Goal: Task Accomplishment & Management: Use online tool/utility

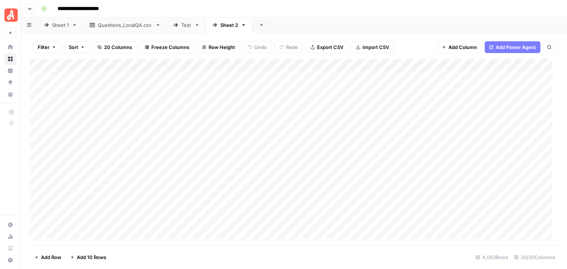
click at [32, 9] on icon "button" at bounding box center [30, 9] width 4 height 4
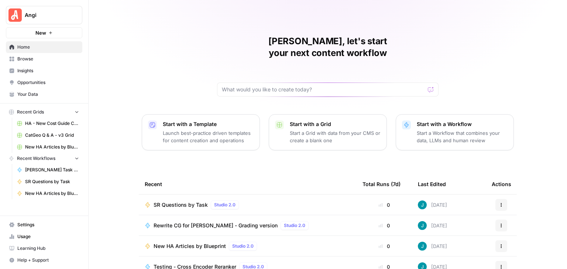
click at [40, 61] on span "Browse" at bounding box center [48, 59] width 62 height 7
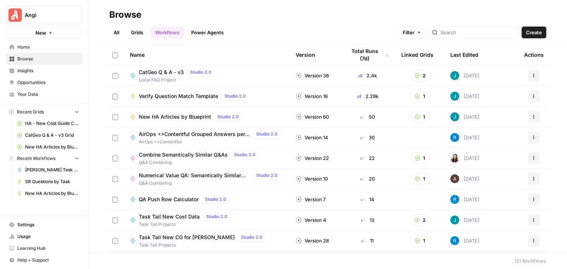
click at [137, 31] on link "Grids" at bounding box center [137, 33] width 21 height 12
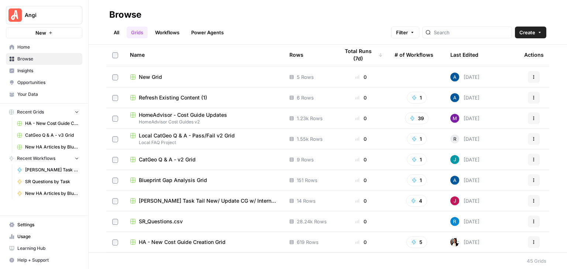
scroll to position [742, 0]
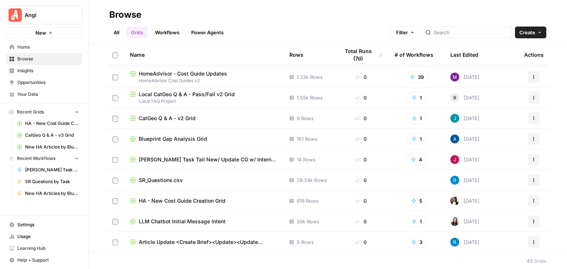
click at [533, 117] on icon "button" at bounding box center [533, 117] width 1 height 1
click at [278, 15] on div "Browse" at bounding box center [327, 15] width 437 height 12
click at [117, 30] on link "All" at bounding box center [116, 33] width 14 height 12
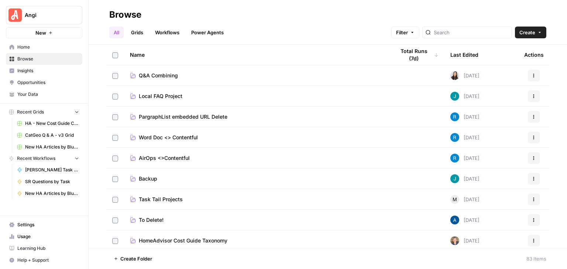
click at [214, 95] on link "Local FAQ Project" at bounding box center [256, 96] width 253 height 7
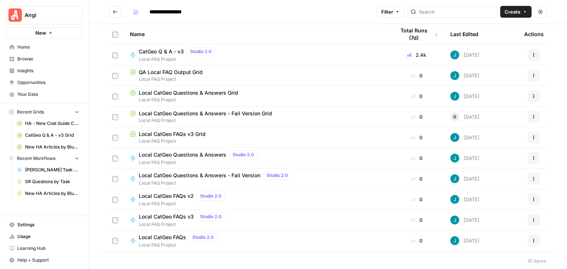
click at [111, 10] on button "Go back" at bounding box center [115, 12] width 12 height 12
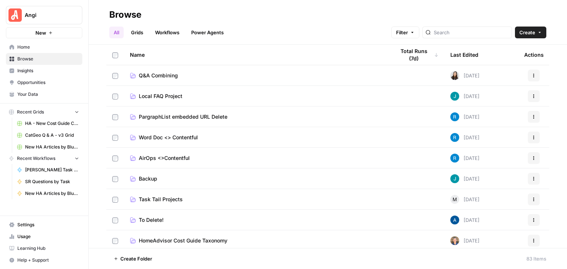
click at [142, 33] on link "Grids" at bounding box center [137, 33] width 21 height 12
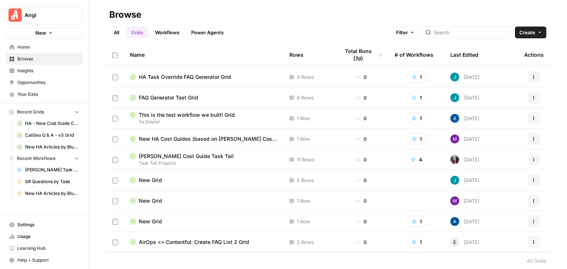
scroll to position [221, 0]
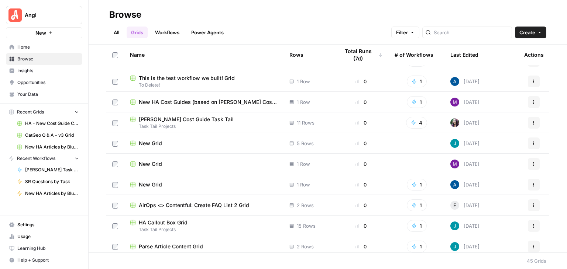
click at [158, 142] on span "New Grid" at bounding box center [150, 143] width 23 height 7
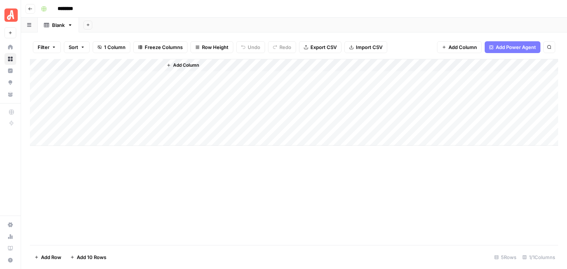
click at [32, 9] on button "Go back" at bounding box center [30, 9] width 10 height 10
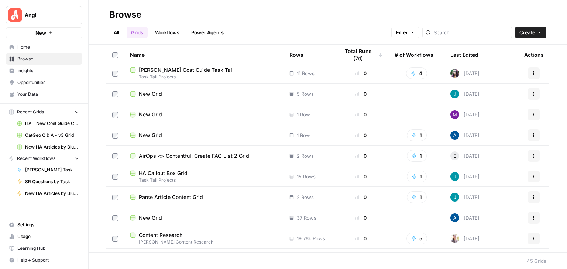
scroll to position [258, 0]
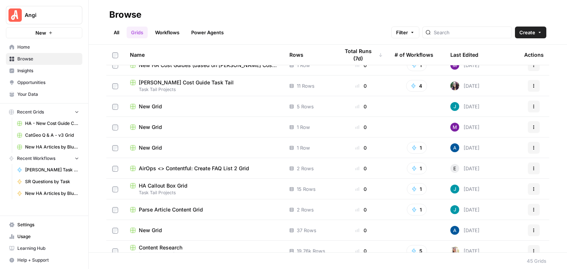
click at [531, 106] on icon "button" at bounding box center [533, 106] width 4 height 4
click at [491, 163] on span "Delete" at bounding box center [495, 166] width 59 height 7
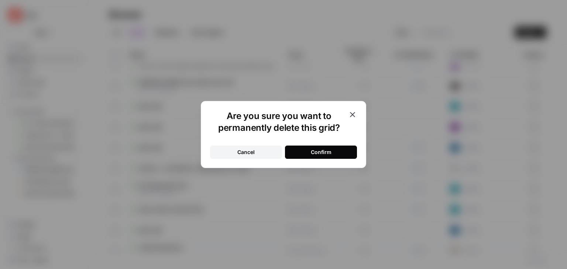
click at [345, 151] on button "Confirm" at bounding box center [321, 152] width 72 height 13
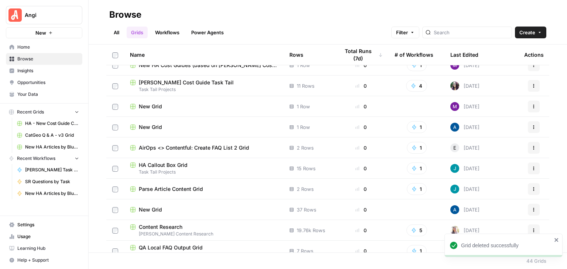
click at [155, 127] on span "New Grid" at bounding box center [150, 127] width 23 height 7
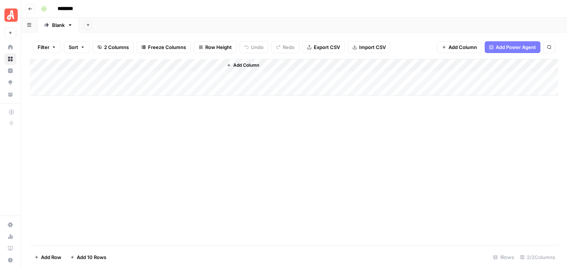
click at [28, 6] on button "Go back" at bounding box center [30, 9] width 10 height 10
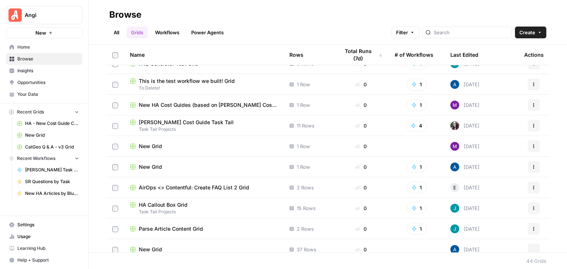
scroll to position [221, 0]
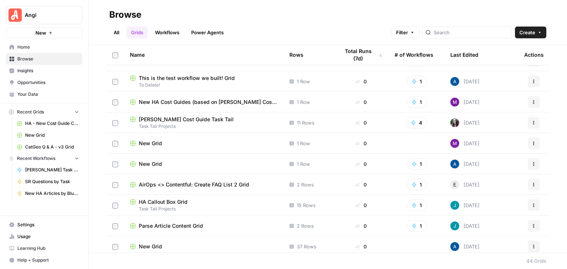
click at [171, 140] on div "New Grid" at bounding box center [204, 143] width 148 height 7
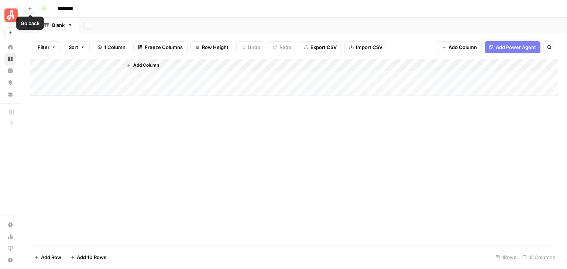
click at [29, 10] on icon "button" at bounding box center [30, 9] width 4 height 4
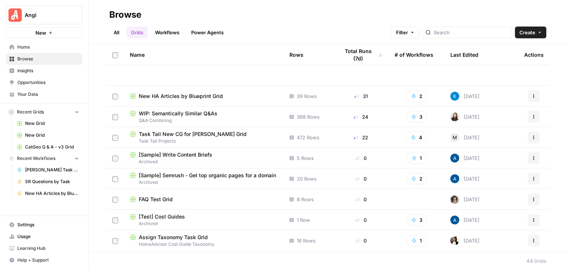
scroll to position [184, 0]
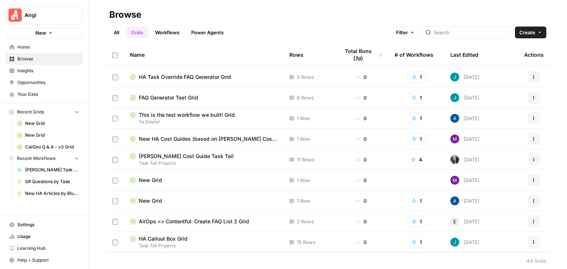
click at [528, 181] on button "Actions" at bounding box center [534, 181] width 12 height 12
click at [478, 242] on span "Delete" at bounding box center [495, 240] width 59 height 7
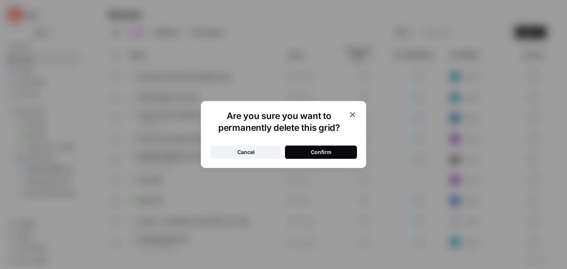
click at [345, 150] on button "Confirm" at bounding box center [321, 152] width 72 height 13
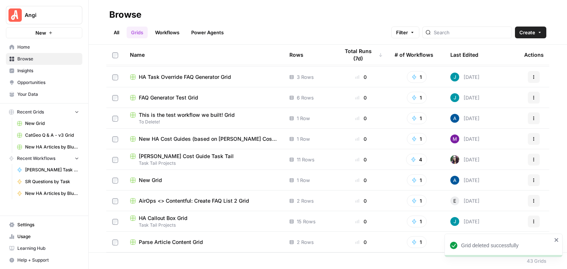
click at [554, 239] on icon "close" at bounding box center [556, 240] width 5 height 6
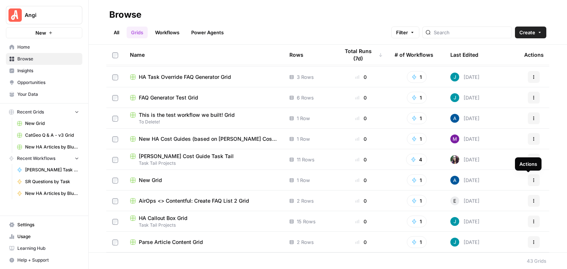
click at [531, 180] on icon "button" at bounding box center [533, 180] width 4 height 4
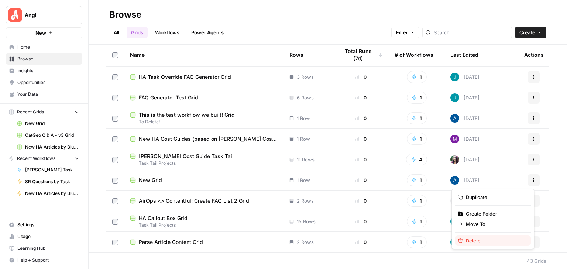
click at [481, 243] on span "Delete" at bounding box center [495, 240] width 59 height 7
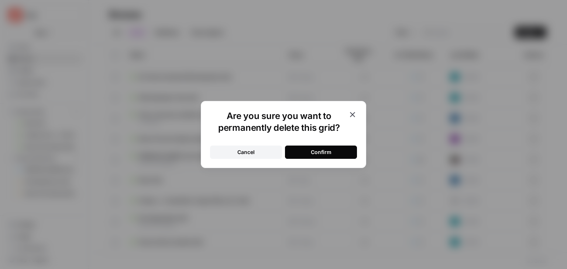
click at [344, 148] on button "Confirm" at bounding box center [321, 152] width 72 height 13
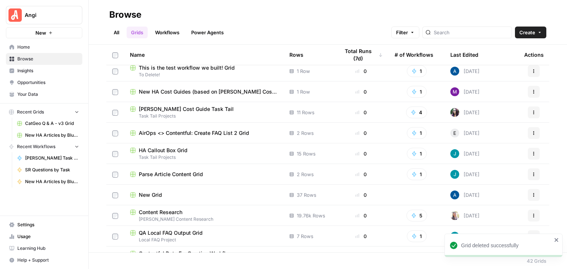
scroll to position [258, 0]
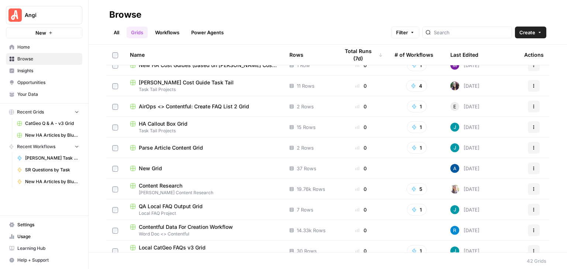
click at [193, 170] on div "New Grid" at bounding box center [204, 168] width 148 height 7
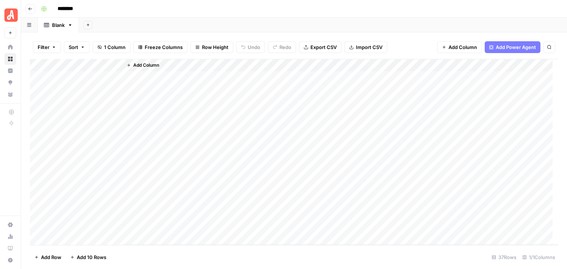
click at [29, 7] on icon "button" at bounding box center [30, 9] width 4 height 4
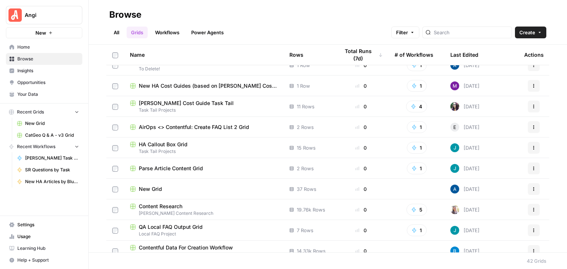
scroll to position [258, 0]
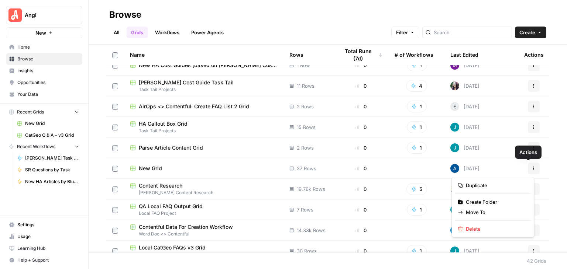
click at [531, 166] on icon "button" at bounding box center [533, 168] width 4 height 4
click at [496, 234] on button "Delete" at bounding box center [493, 229] width 76 height 10
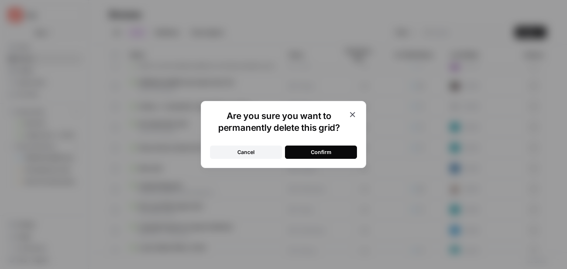
click at [341, 156] on button "Confirm" at bounding box center [321, 152] width 72 height 13
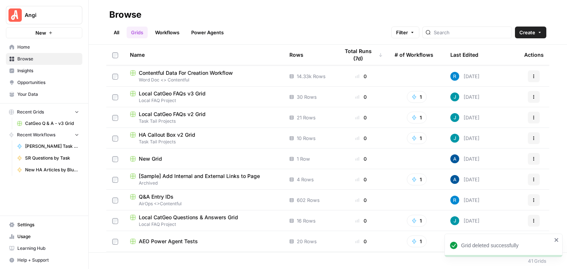
scroll to position [406, 0]
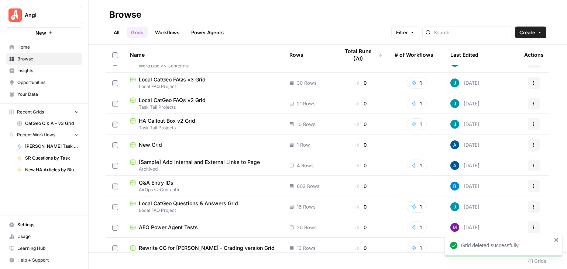
click at [533, 145] on icon "button" at bounding box center [533, 144] width 1 height 1
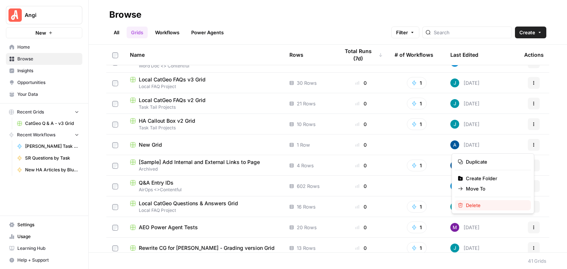
click at [491, 203] on span "Delete" at bounding box center [495, 205] width 59 height 7
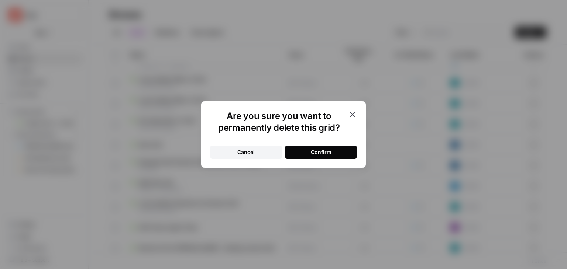
click at [346, 148] on button "Confirm" at bounding box center [321, 152] width 72 height 13
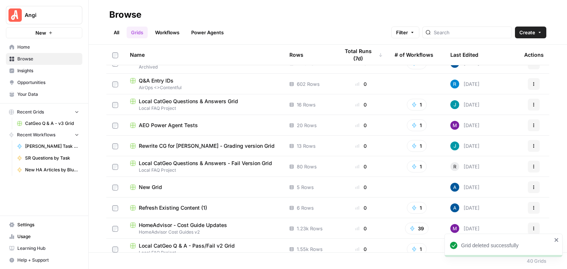
scroll to position [517, 0]
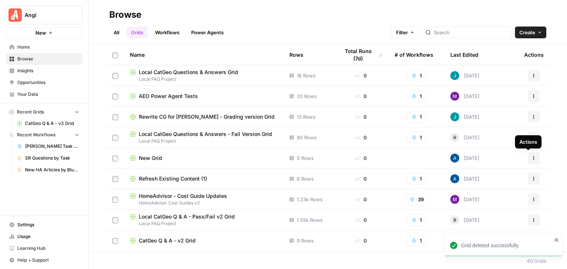
click at [531, 158] on icon "button" at bounding box center [533, 158] width 4 height 4
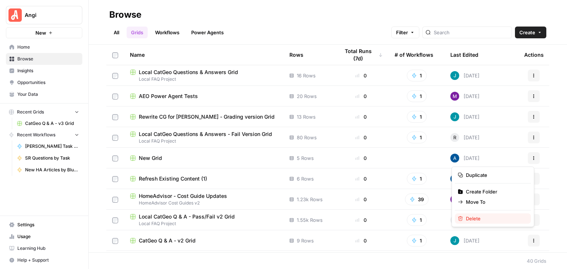
click at [477, 220] on span "Delete" at bounding box center [495, 218] width 59 height 7
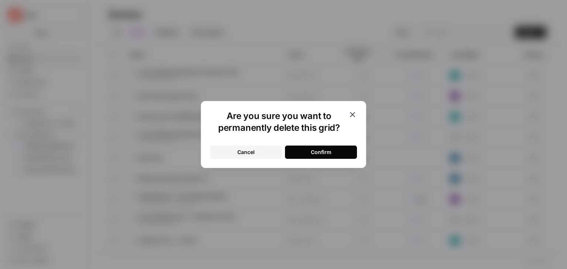
click at [350, 152] on button "Confirm" at bounding box center [321, 152] width 72 height 13
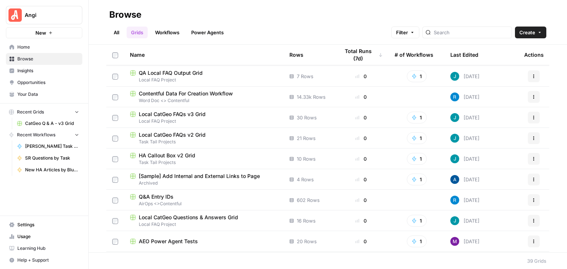
scroll to position [360, 0]
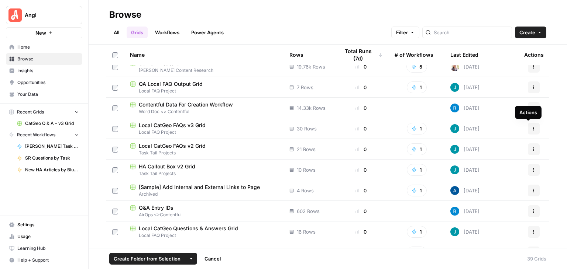
click at [528, 126] on button "Actions" at bounding box center [534, 129] width 12 height 12
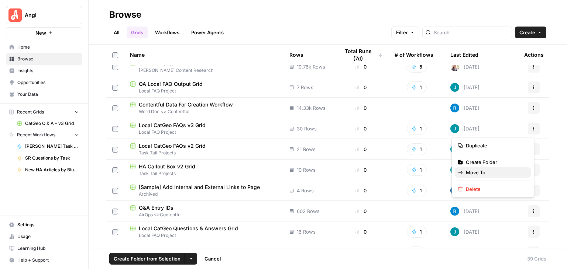
click at [484, 172] on span "Move To" at bounding box center [495, 172] width 59 height 7
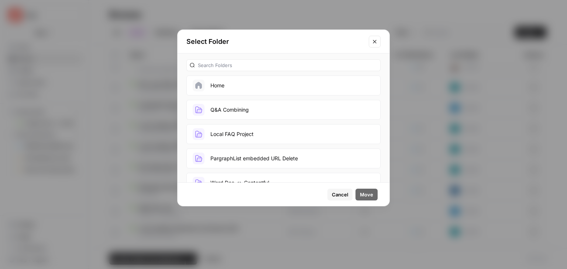
click at [334, 131] on button "Local FAQ Project" at bounding box center [283, 134] width 194 height 20
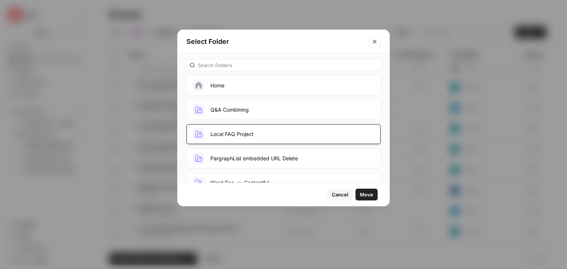
click at [367, 196] on span "Move" at bounding box center [366, 194] width 13 height 7
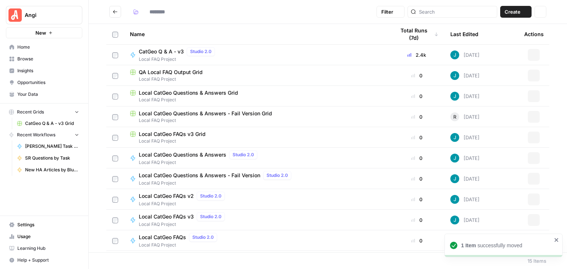
type input "**********"
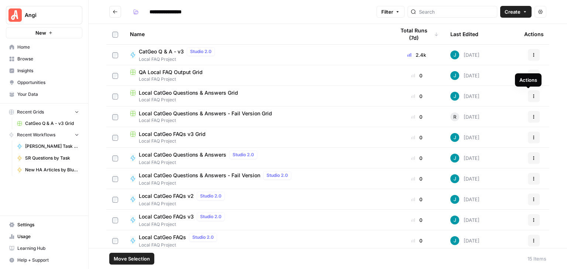
click at [531, 96] on icon "button" at bounding box center [533, 96] width 4 height 4
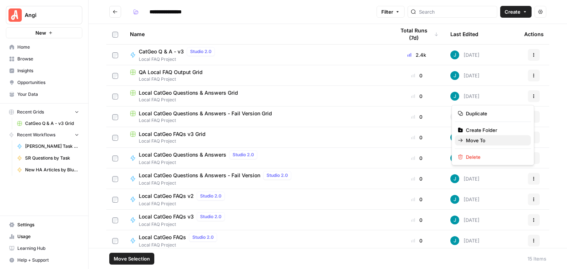
click at [508, 137] on span "Move To" at bounding box center [495, 140] width 59 height 7
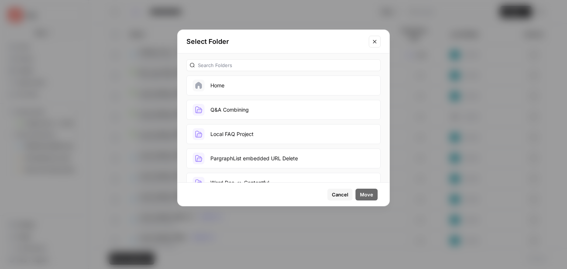
click at [291, 131] on button "Local FAQ Project" at bounding box center [283, 134] width 194 height 20
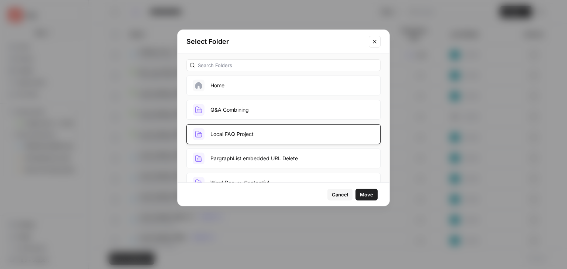
click at [365, 199] on button "Move" at bounding box center [366, 195] width 22 height 12
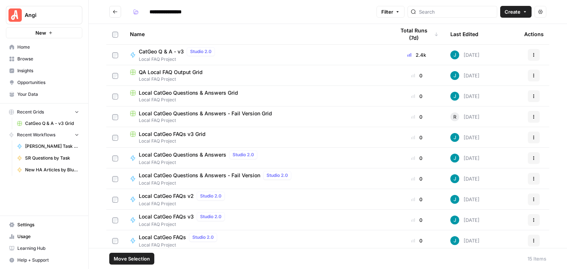
click at [531, 96] on icon "button" at bounding box center [533, 96] width 4 height 4
click at [513, 142] on span "Move To" at bounding box center [495, 140] width 59 height 7
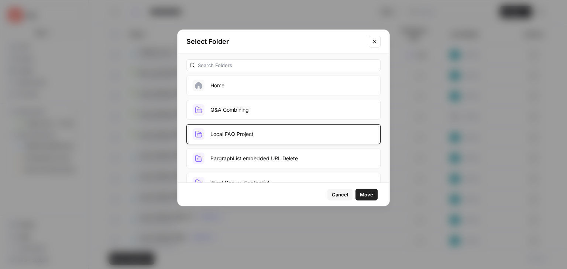
click at [311, 130] on button "Local FAQ Project" at bounding box center [283, 134] width 194 height 20
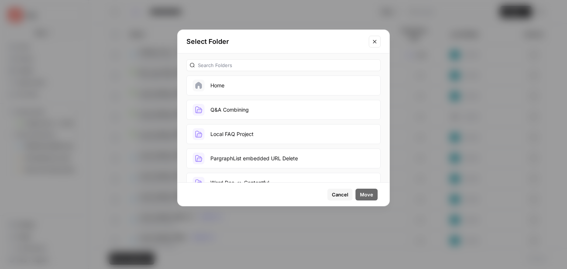
click at [332, 131] on button "Local FAQ Project" at bounding box center [283, 134] width 194 height 20
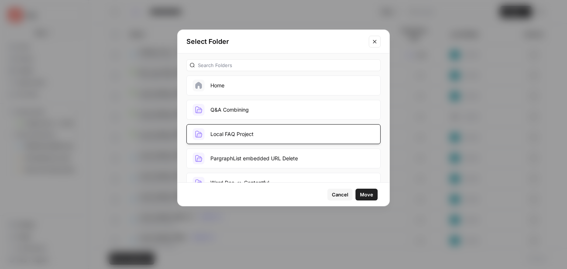
click at [366, 196] on span "Move" at bounding box center [366, 194] width 13 height 7
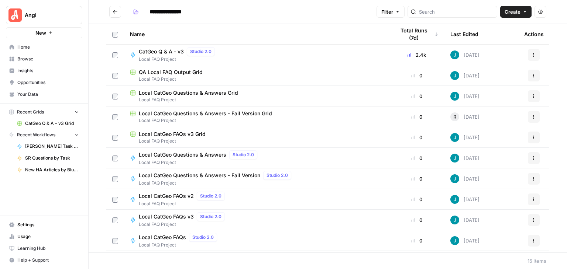
click at [114, 11] on icon "Go back" at bounding box center [115, 11] width 5 height 5
click at [115, 11] on icon "Go back" at bounding box center [115, 11] width 5 height 5
click at [115, 12] on icon "Go back" at bounding box center [115, 11] width 5 height 5
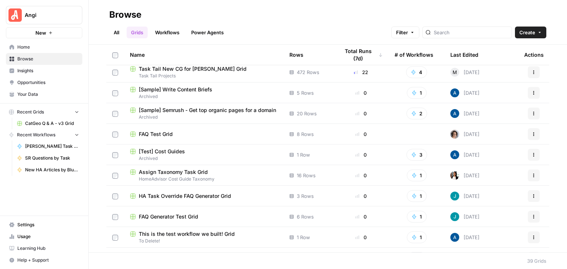
scroll to position [74, 0]
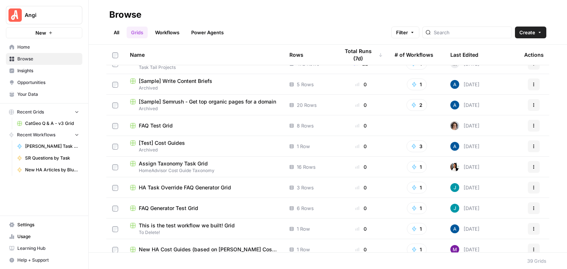
click at [167, 126] on span "FAQ Test Grid" at bounding box center [156, 125] width 34 height 7
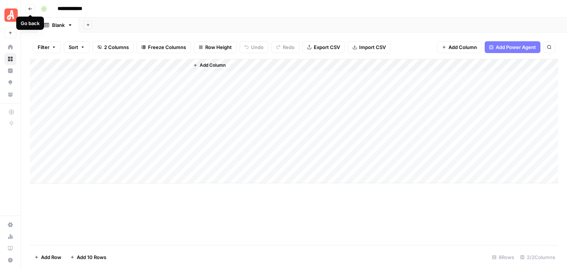
click at [30, 9] on icon "button" at bounding box center [30, 8] width 4 height 3
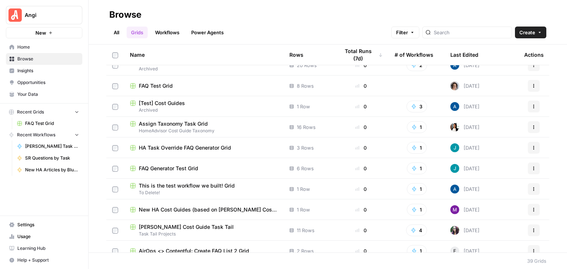
scroll to position [102, 0]
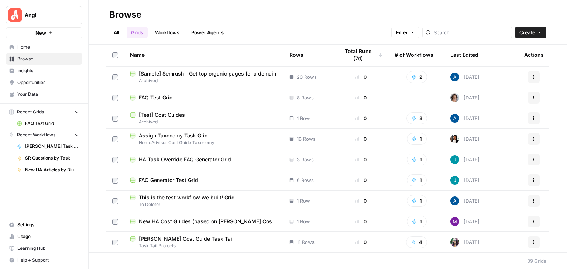
click at [184, 180] on span "FAQ Generator Test Grid" at bounding box center [168, 180] width 59 height 7
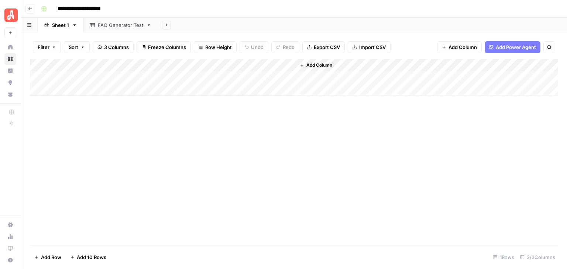
click at [31, 8] on icon "button" at bounding box center [30, 9] width 4 height 4
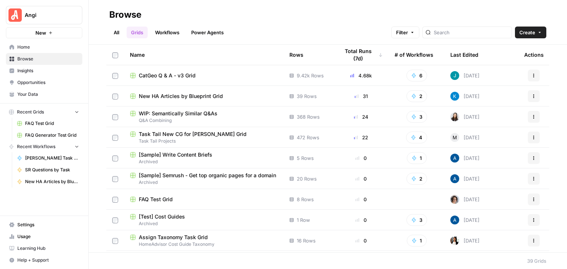
scroll to position [111, 0]
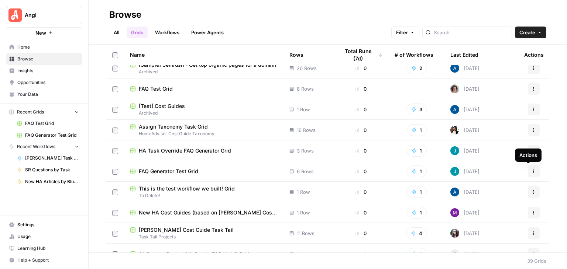
click at [531, 169] on icon "button" at bounding box center [533, 171] width 4 height 4
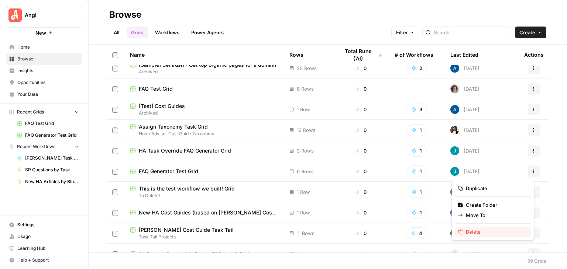
click at [483, 231] on span "Delete" at bounding box center [495, 231] width 59 height 7
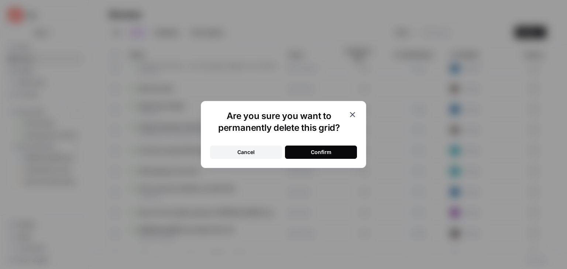
click at [344, 156] on button "Confirm" at bounding box center [321, 152] width 72 height 13
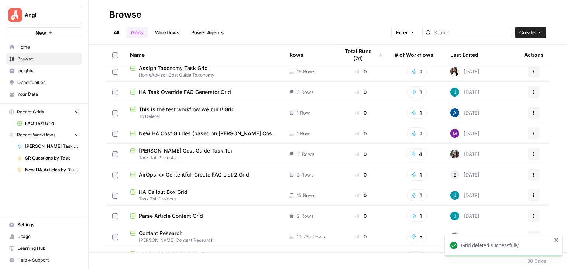
scroll to position [258, 0]
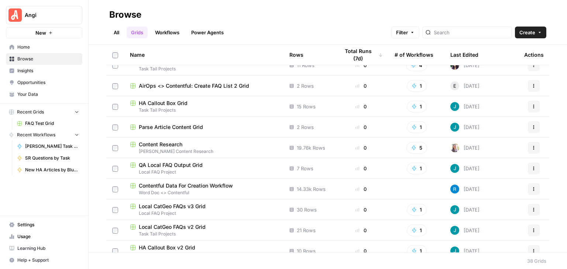
click at [194, 127] on span "Parse Article Content Grid" at bounding box center [171, 127] width 64 height 7
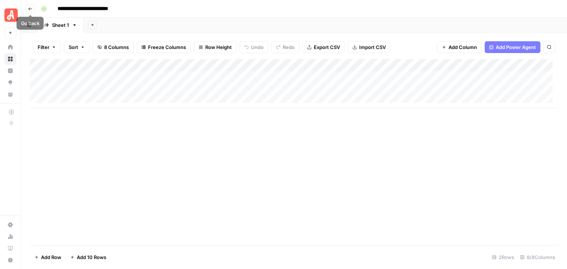
click at [30, 7] on icon "button" at bounding box center [30, 9] width 4 height 4
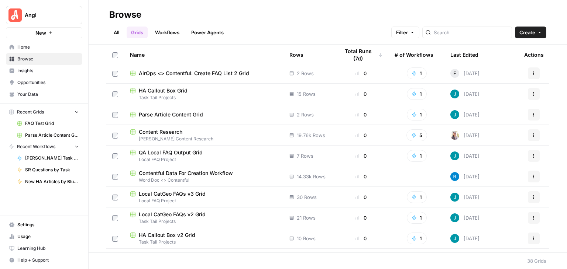
scroll to position [295, 0]
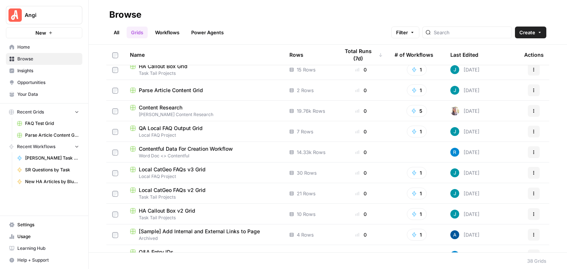
click at [197, 128] on span "QA Local FAQ Output Grid" at bounding box center [171, 128] width 64 height 7
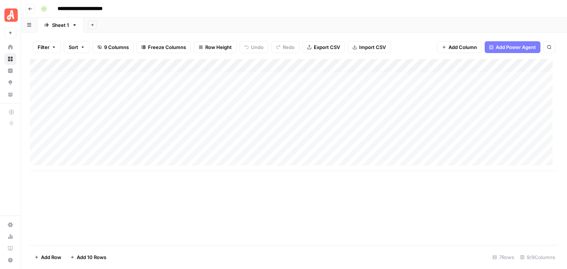
scroll to position [6, 0]
click at [30, 8] on icon "button" at bounding box center [30, 8] width 4 height 3
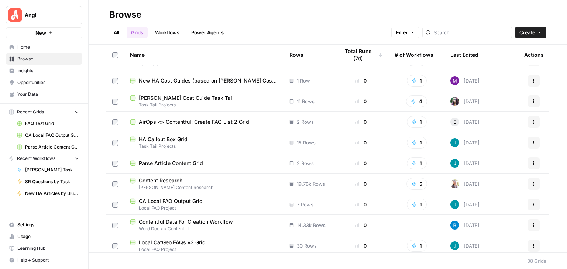
scroll to position [148, 0]
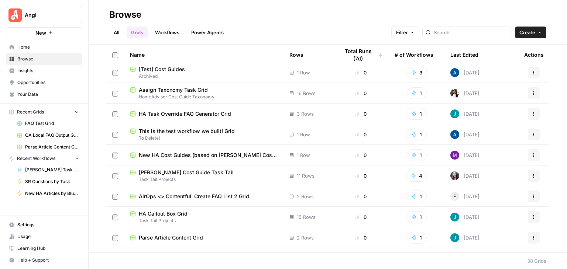
click at [205, 113] on span "HA Task Override FAQ Generator Grid" at bounding box center [185, 113] width 92 height 7
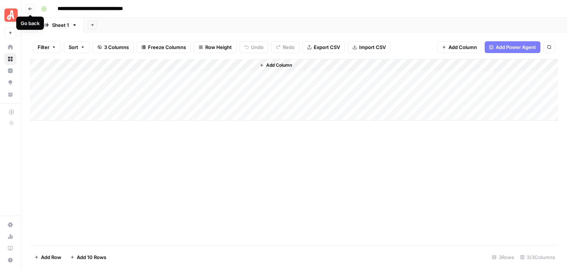
click at [28, 9] on icon "button" at bounding box center [30, 9] width 4 height 4
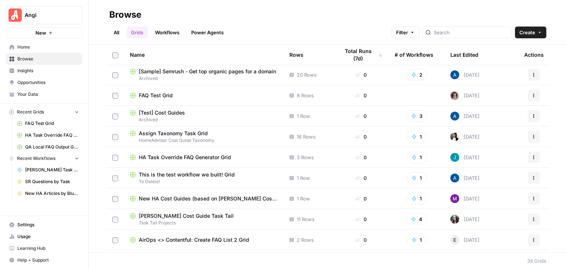
scroll to position [111, 0]
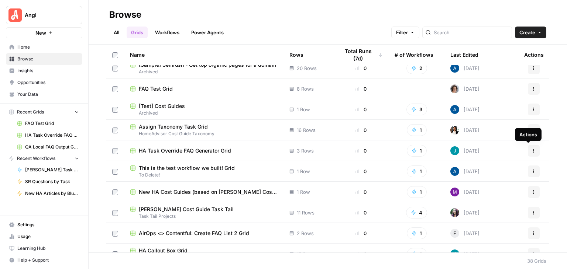
click at [531, 152] on icon "button" at bounding box center [533, 151] width 4 height 4
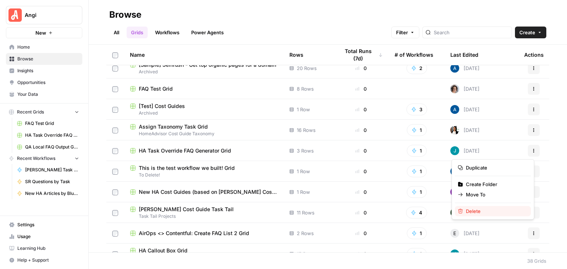
click at [506, 214] on span "Delete" at bounding box center [495, 211] width 59 height 7
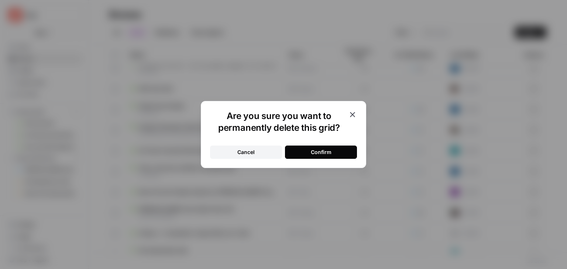
click at [344, 156] on button "Confirm" at bounding box center [321, 152] width 72 height 13
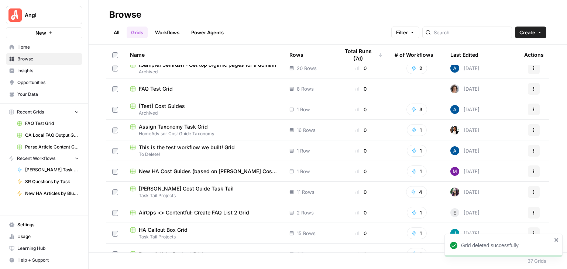
click at [226, 146] on span "This is the test workflow we built! Grid" at bounding box center [187, 147] width 96 height 7
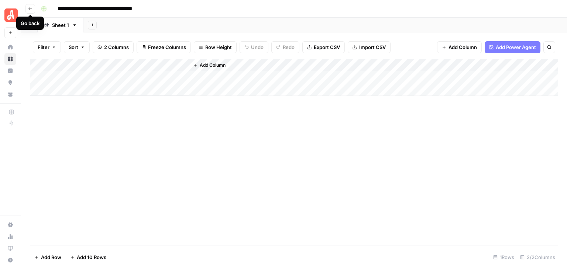
click at [27, 7] on button "Go back" at bounding box center [30, 9] width 10 height 10
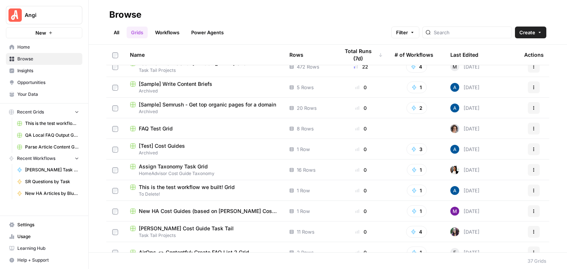
scroll to position [111, 0]
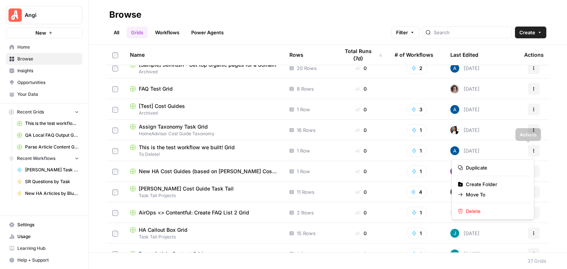
click at [533, 152] on icon "button" at bounding box center [533, 152] width 1 height 1
click at [500, 209] on span "Delete" at bounding box center [495, 211] width 59 height 7
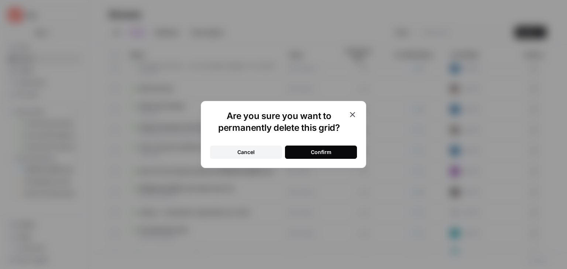
click at [348, 152] on button "Confirm" at bounding box center [321, 152] width 72 height 13
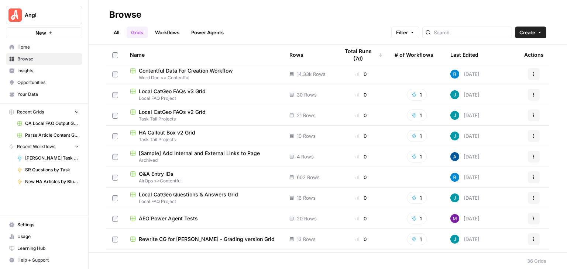
scroll to position [369, 0]
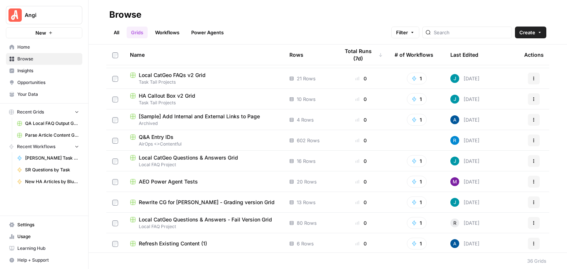
click at [246, 114] on span "[Sample] Add Internal and External Links to Page" at bounding box center [199, 116] width 121 height 7
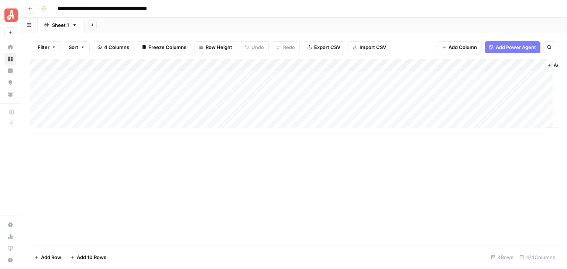
click at [27, 8] on button "Go back" at bounding box center [30, 9] width 10 height 10
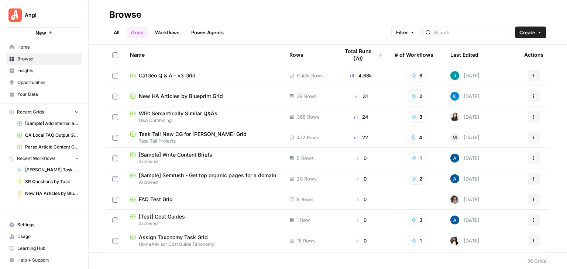
click at [221, 175] on span "[Sample] Semrush - Get top organic pages for a domain" at bounding box center [207, 175] width 137 height 7
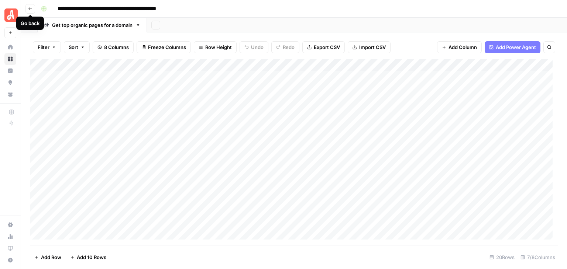
click at [30, 8] on icon "button" at bounding box center [30, 9] width 4 height 4
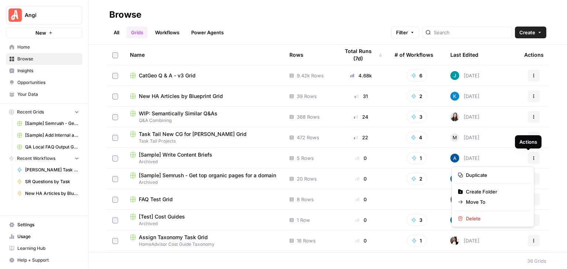
click at [533, 158] on icon "button" at bounding box center [533, 158] width 1 height 1
click at [502, 219] on span "Delete" at bounding box center [495, 218] width 59 height 7
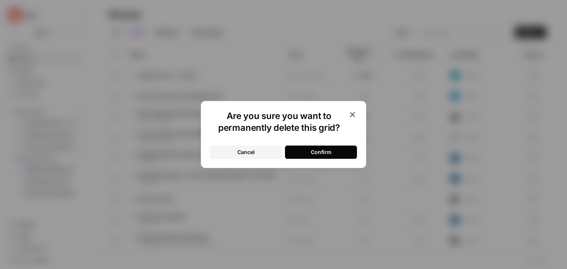
click at [334, 152] on button "Confirm" at bounding box center [321, 152] width 72 height 13
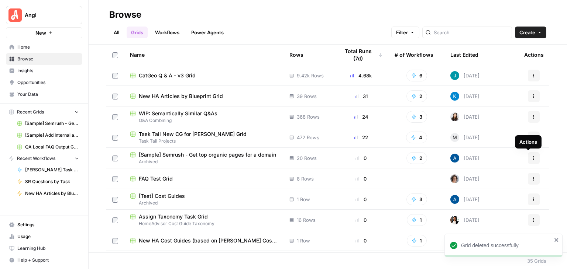
click at [531, 160] on icon "button" at bounding box center [533, 158] width 4 height 4
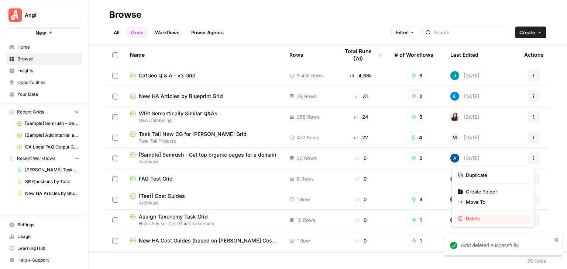
click at [477, 221] on span "Delete" at bounding box center [495, 218] width 59 height 7
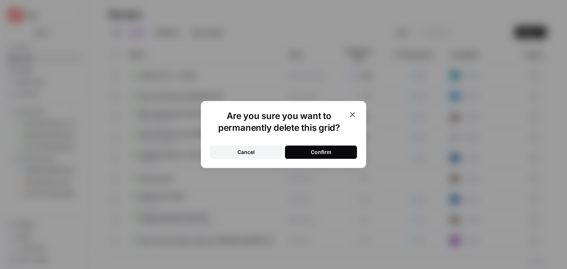
click at [335, 152] on button "Confirm" at bounding box center [321, 152] width 72 height 13
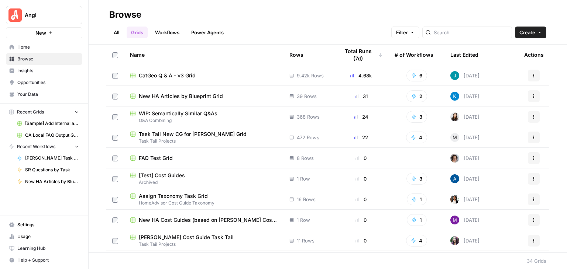
click at [177, 173] on span "[Test] Cost Guides" at bounding box center [162, 175] width 46 height 7
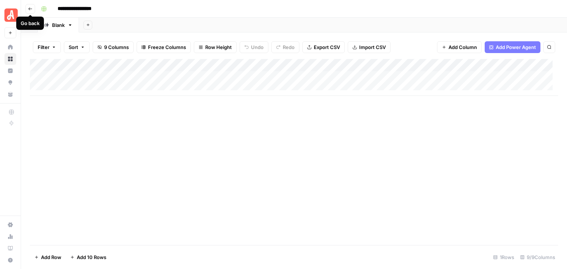
click at [30, 9] on icon "button" at bounding box center [30, 9] width 4 height 4
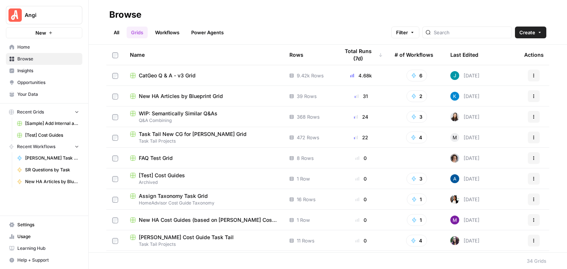
click at [528, 180] on button "Actions" at bounding box center [534, 179] width 12 height 12
click at [495, 242] on span "Delete" at bounding box center [495, 239] width 59 height 7
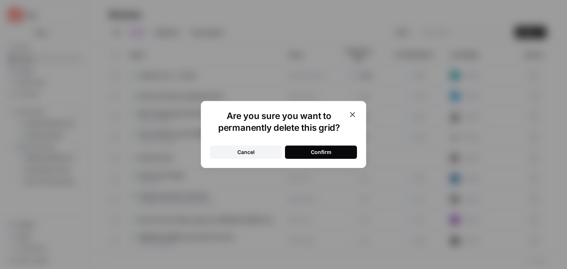
click at [342, 155] on button "Confirm" at bounding box center [321, 152] width 72 height 13
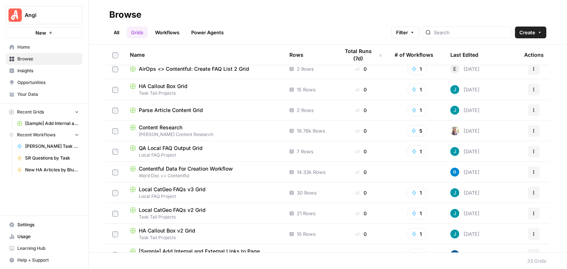
scroll to position [184, 0]
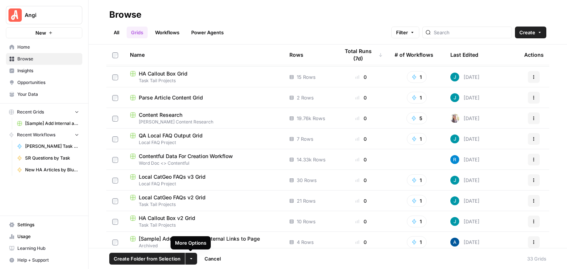
click at [191, 259] on icon "button" at bounding box center [191, 259] width 2 height 1
click at [218, 228] on div "Move to" at bounding box center [206, 231] width 30 height 7
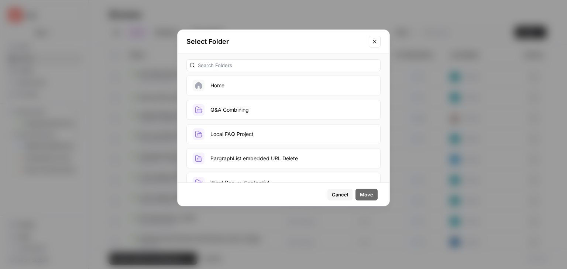
click at [282, 127] on button "Local FAQ Project" at bounding box center [283, 134] width 194 height 20
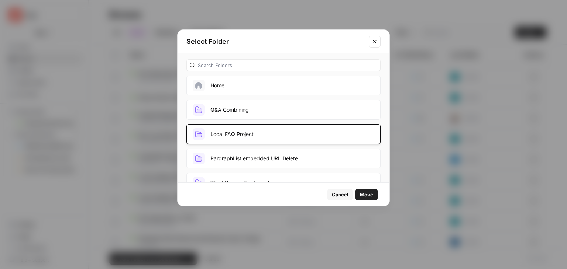
click at [366, 194] on span "Move" at bounding box center [366, 194] width 13 height 7
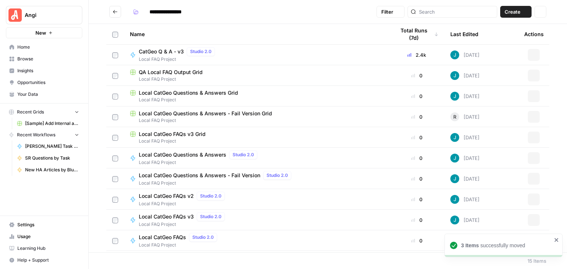
type input "**********"
click at [555, 237] on icon "close" at bounding box center [556, 240] width 5 height 6
click at [112, 11] on button "Go back" at bounding box center [115, 12] width 12 height 12
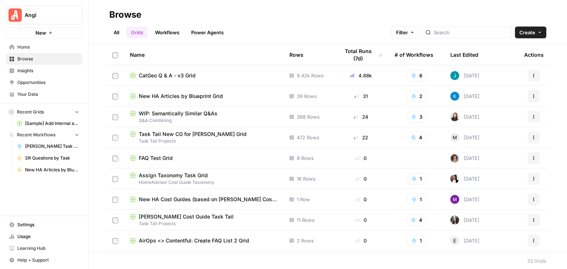
click at [170, 157] on span "FAQ Test Grid" at bounding box center [156, 158] width 34 height 7
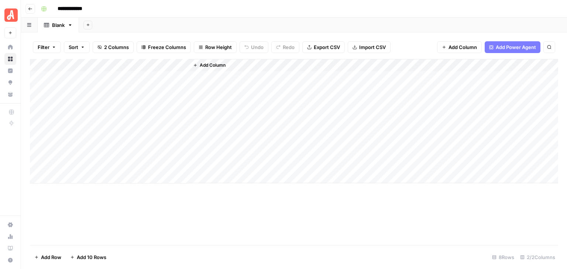
click at [25, 7] on header "**********" at bounding box center [294, 9] width 546 height 18
click at [25, 6] on button "Go back" at bounding box center [30, 9] width 10 height 10
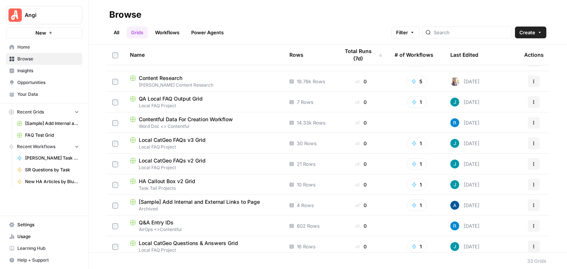
scroll to position [184, 0]
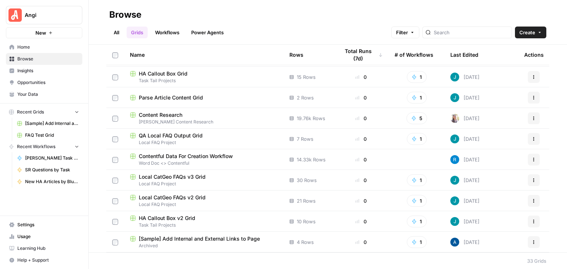
click at [183, 139] on span "Local FAQ Project" at bounding box center [204, 142] width 148 height 7
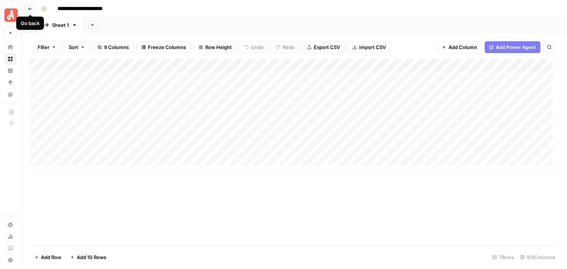
click at [31, 11] on button "Go back" at bounding box center [30, 9] width 10 height 10
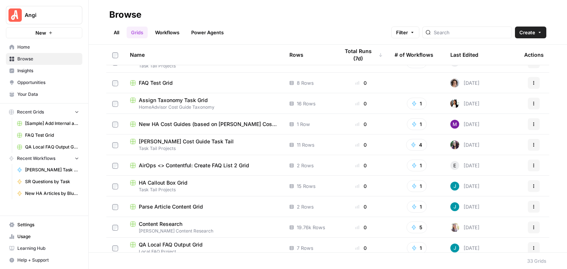
scroll to position [74, 0]
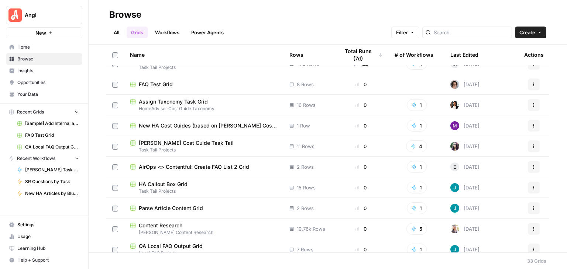
click at [531, 83] on icon "button" at bounding box center [533, 84] width 4 height 4
click at [504, 142] on span "Delete" at bounding box center [495, 145] width 59 height 7
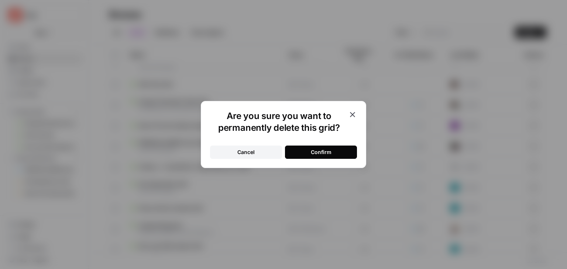
click at [332, 154] on button "Confirm" at bounding box center [321, 152] width 72 height 13
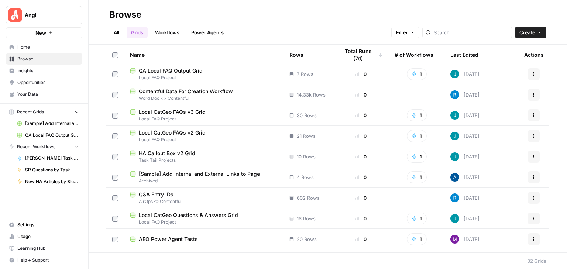
scroll to position [221, 0]
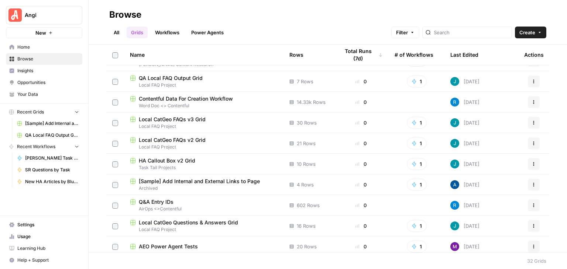
click at [241, 160] on div "HA Callout Box v2 Grid" at bounding box center [204, 160] width 148 height 7
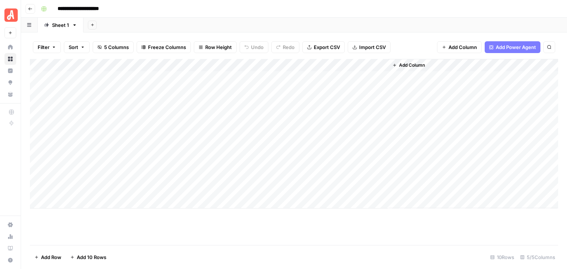
click at [29, 11] on button "Go back" at bounding box center [30, 9] width 10 height 10
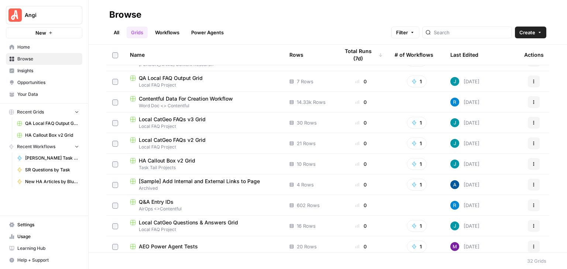
scroll to position [258, 0]
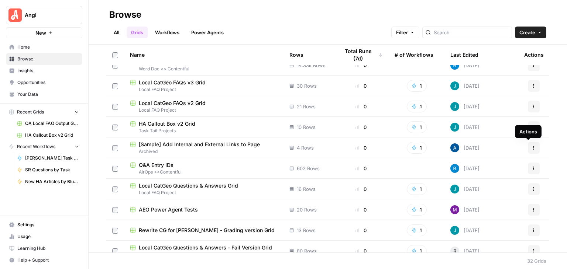
click at [533, 148] on icon "button" at bounding box center [533, 147] width 1 height 1
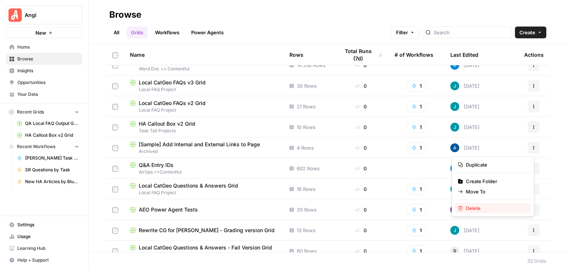
click at [490, 208] on span "Delete" at bounding box center [495, 208] width 59 height 7
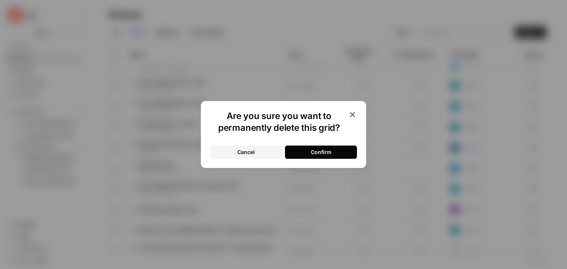
click at [343, 148] on button "Confirm" at bounding box center [321, 152] width 72 height 13
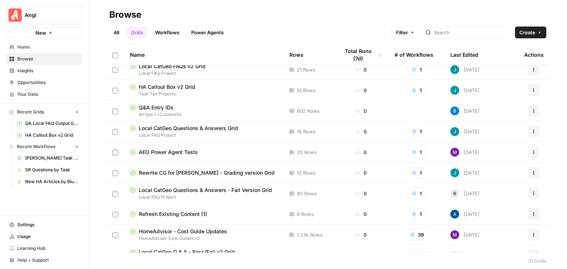
scroll to position [332, 0]
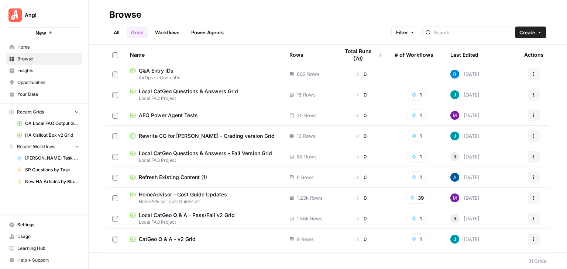
click at [232, 93] on span "Local CatGeo Questions & Answers Grid" at bounding box center [188, 91] width 99 height 7
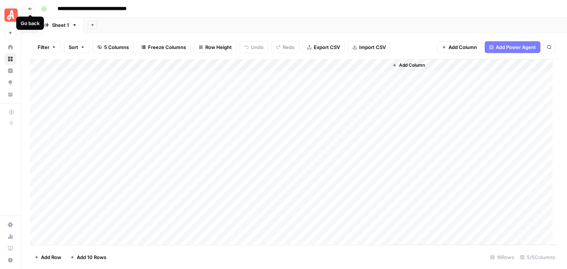
click at [28, 9] on icon "button" at bounding box center [30, 9] width 4 height 4
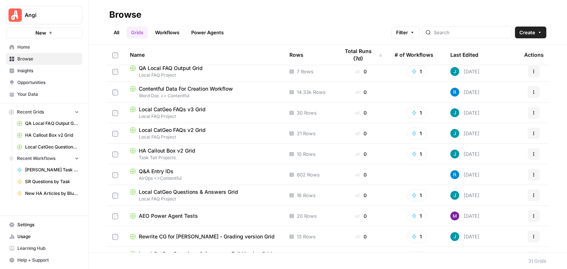
scroll to position [258, 0]
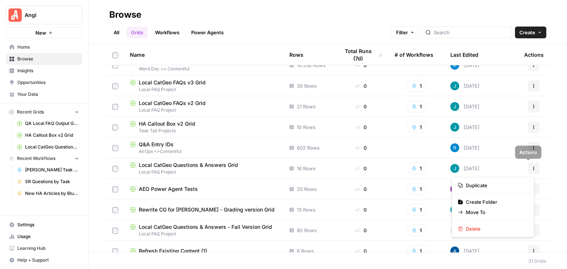
click at [531, 167] on icon "button" at bounding box center [533, 168] width 4 height 4
click at [489, 225] on button "Delete" at bounding box center [493, 229] width 76 height 10
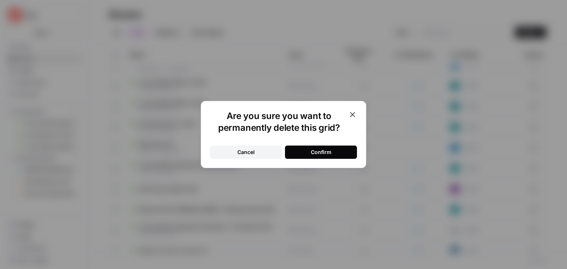
click at [342, 152] on button "Confirm" at bounding box center [321, 152] width 72 height 13
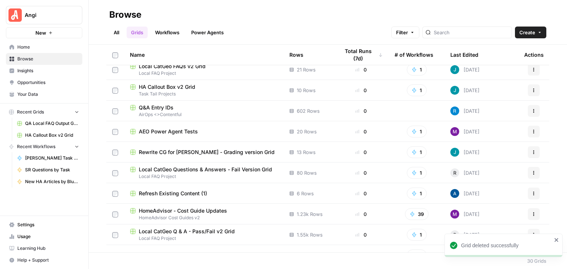
scroll to position [332, 0]
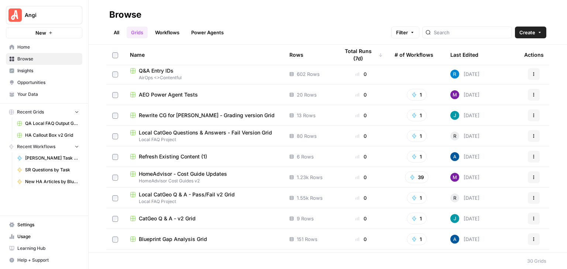
click at [184, 157] on span "Refresh Existing Content (1)" at bounding box center [173, 156] width 68 height 7
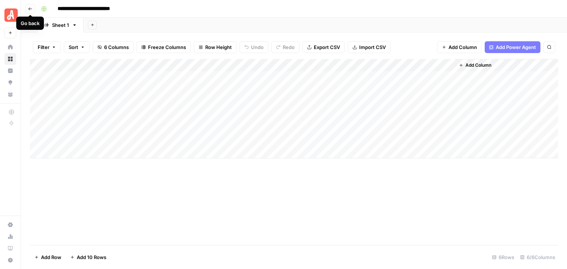
click at [30, 7] on icon "button" at bounding box center [30, 9] width 4 height 4
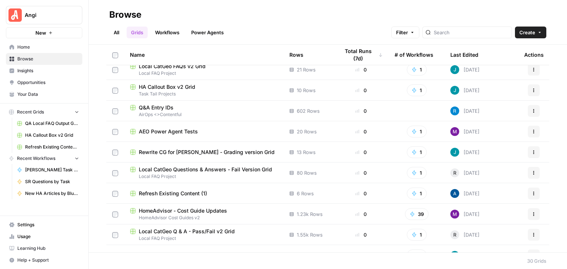
scroll to position [332, 0]
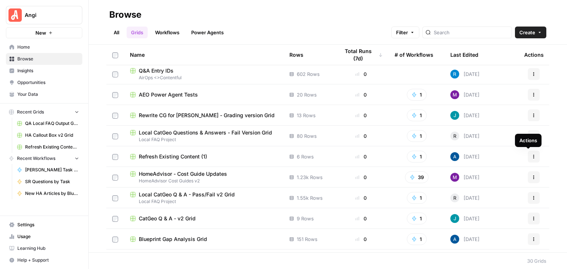
click at [533, 156] on icon "button" at bounding box center [533, 156] width 1 height 1
click at [345, 15] on div "Browse" at bounding box center [327, 15] width 437 height 12
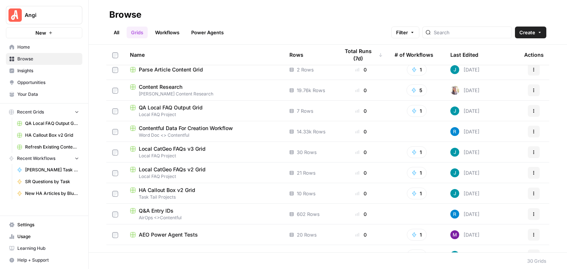
scroll to position [184, 0]
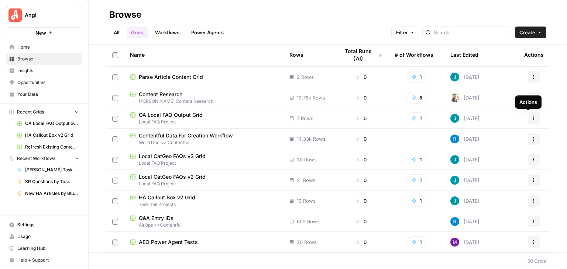
click at [531, 119] on icon "button" at bounding box center [533, 118] width 4 height 4
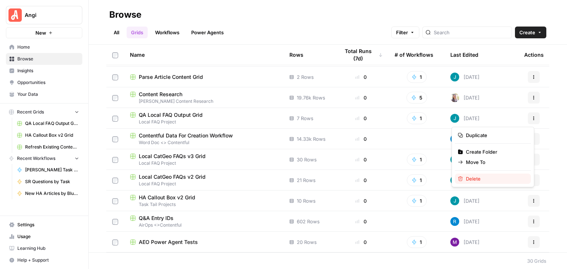
click at [490, 179] on span "Delete" at bounding box center [495, 178] width 59 height 7
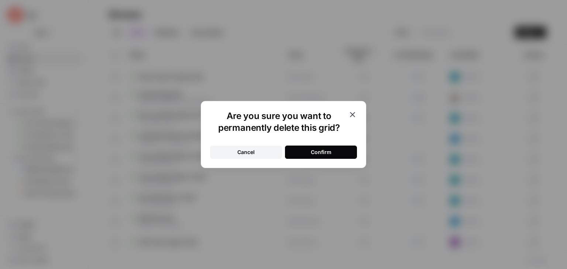
click at [330, 155] on div "Confirm" at bounding box center [321, 152] width 21 height 7
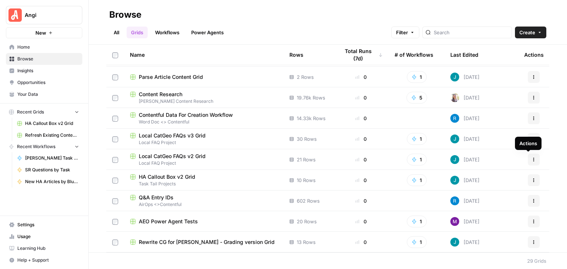
click at [528, 163] on button "Actions" at bounding box center [534, 160] width 12 height 12
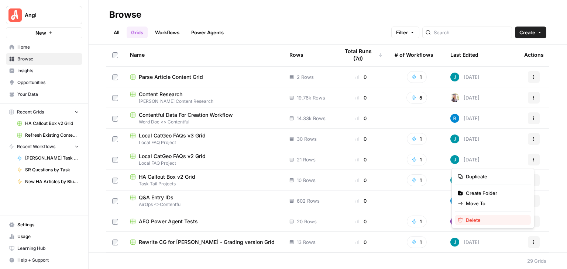
click at [488, 220] on span "Delete" at bounding box center [495, 220] width 59 height 7
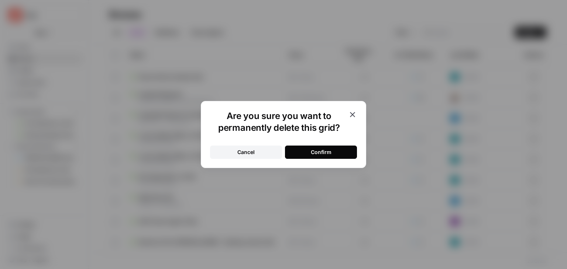
click at [345, 150] on button "Confirm" at bounding box center [321, 152] width 72 height 13
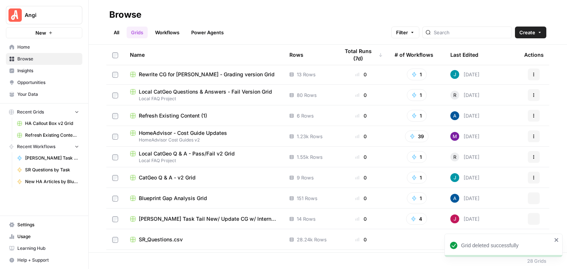
scroll to position [332, 0]
click at [226, 174] on div "CatGeo Q & A - v2 Grid" at bounding box center [204, 177] width 148 height 7
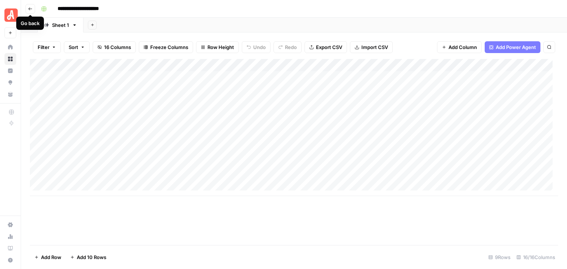
click at [28, 8] on icon "button" at bounding box center [30, 9] width 4 height 4
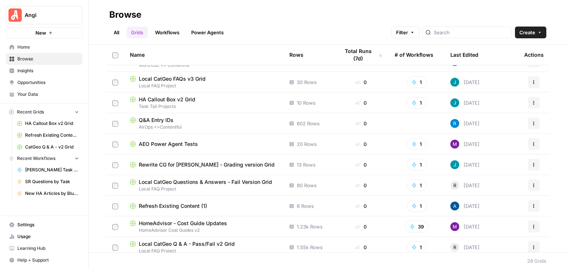
scroll to position [295, 0]
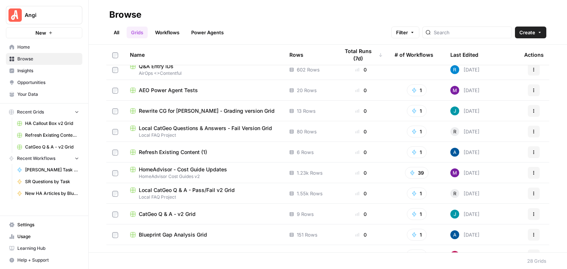
click at [166, 33] on link "Workflows" at bounding box center [167, 33] width 33 height 12
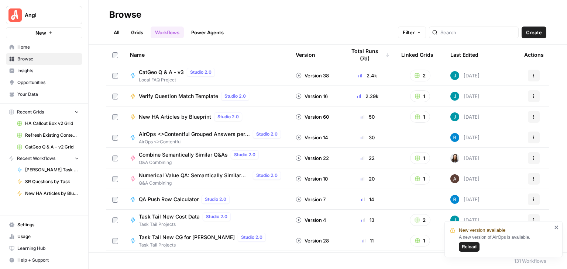
click at [556, 225] on icon "close" at bounding box center [556, 228] width 5 height 6
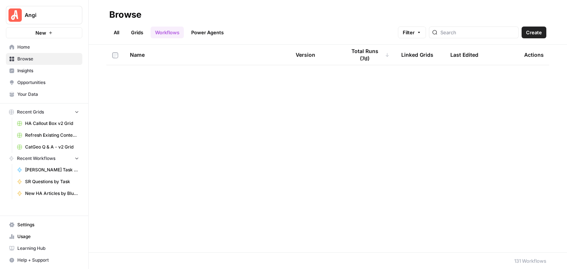
scroll to position [2519, 0]
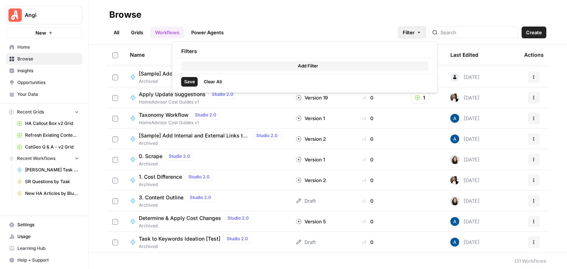
click at [421, 33] on span "button" at bounding box center [419, 32] width 4 height 4
click at [314, 65] on span "Add Filter" at bounding box center [308, 66] width 20 height 7
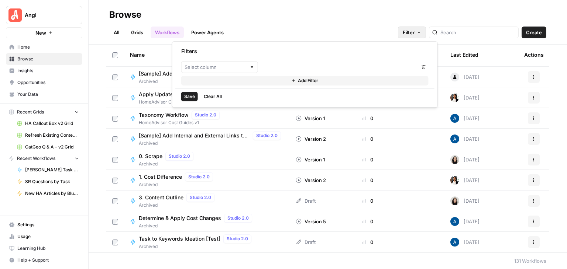
click at [246, 66] on div at bounding box center [219, 67] width 77 height 12
click at [226, 125] on span "Last Edited By" at bounding box center [221, 125] width 53 height 7
type input "Last Edited By"
click at [305, 64] on input "text" at bounding box center [335, 66] width 142 height 7
click at [308, 82] on span "Jorge Jimenez" at bounding box center [343, 85] width 129 height 7
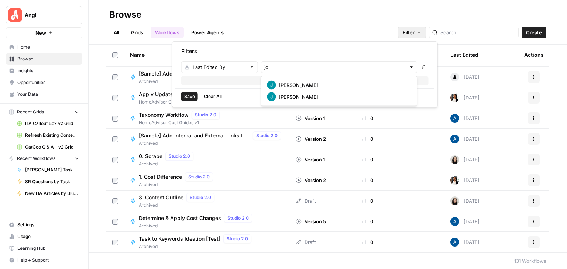
type input "Jorge Jimenez"
click at [302, 28] on div "All Grids Workflows Power Agents Filter Create" at bounding box center [327, 30] width 437 height 18
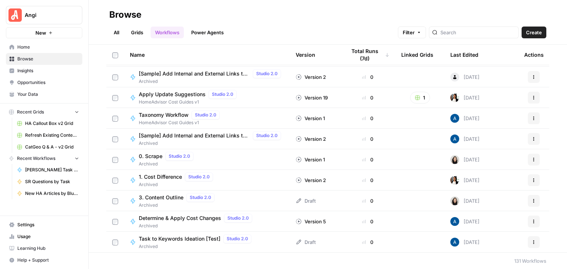
click at [426, 35] on button "Filter" at bounding box center [412, 33] width 28 height 12
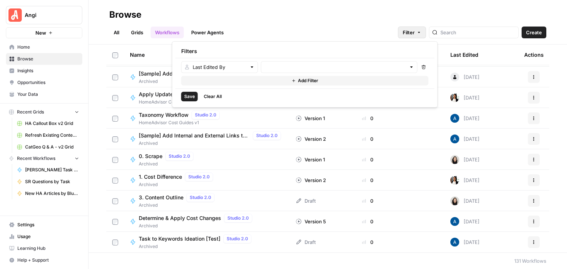
type input "Jorge Jimenez"
click at [189, 97] on span "Save" at bounding box center [189, 98] width 11 height 7
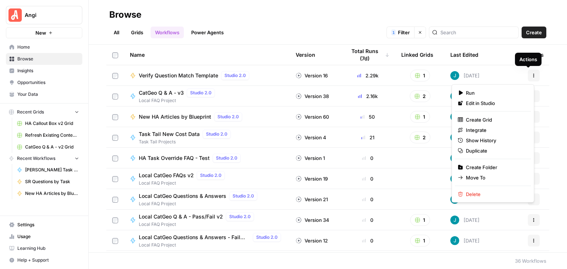
click at [531, 78] on button "Actions" at bounding box center [534, 76] width 12 height 12
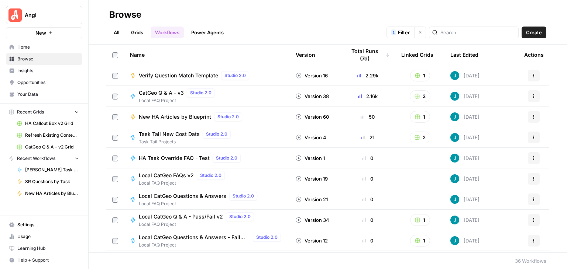
click at [328, 9] on div "Browse" at bounding box center [327, 15] width 437 height 12
click at [321, 262] on footer "36 Workflows" at bounding box center [328, 261] width 478 height 17
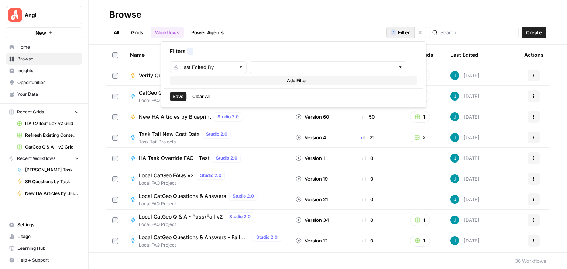
click at [410, 32] on span "Filter" at bounding box center [404, 32] width 12 height 7
type input "Jorge Jimenez"
click at [286, 83] on button "Add Filter" at bounding box center [293, 82] width 247 height 10
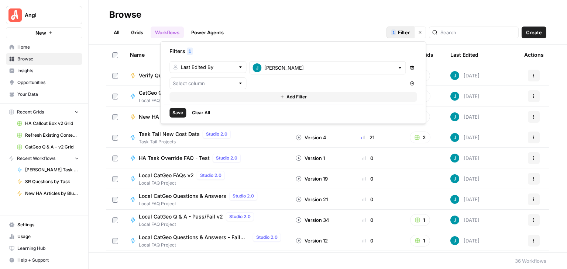
click at [242, 82] on div at bounding box center [240, 83] width 5 height 7
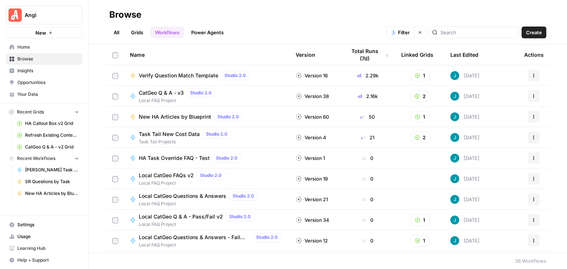
click at [301, 25] on div "All Grids Workflows Power Agents 1 Filter Clear filters Create" at bounding box center [327, 30] width 437 height 18
click at [522, 6] on header "Browse All Grids Workflows Power Agents 1 Filter Clear filters Create" at bounding box center [328, 22] width 478 height 45
click at [400, 258] on footer "36 Workflows" at bounding box center [328, 261] width 478 height 17
click at [139, 30] on link "Grids" at bounding box center [137, 33] width 21 height 12
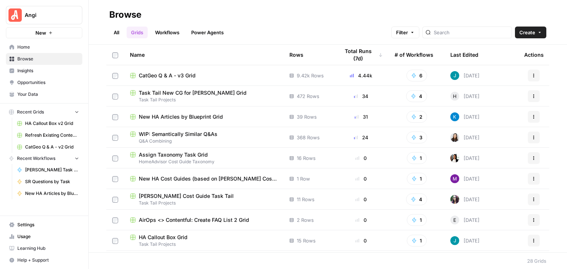
click at [198, 73] on div "CatGeo Q & A - v3 Grid" at bounding box center [204, 75] width 148 height 7
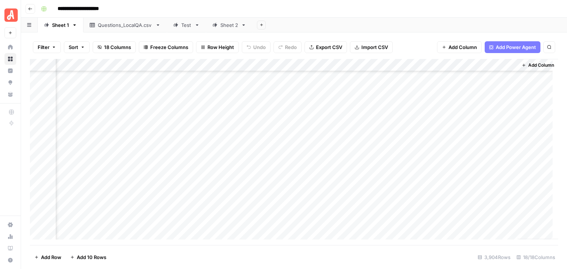
scroll to position [48815, 854]
click at [97, 260] on span "Add 10 Rows" at bounding box center [92, 257] width 30 height 7
click at [221, 25] on div "Sheet 2" at bounding box center [229, 24] width 18 height 7
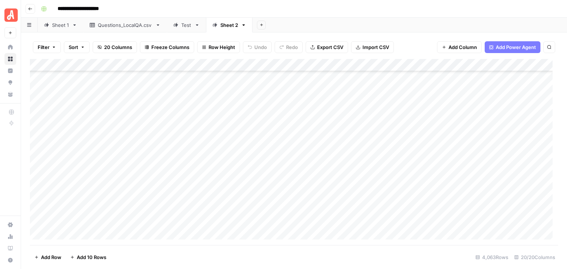
click at [36, 127] on div "Add Column" at bounding box center [294, 152] width 528 height 186
click at [37, 221] on div "Add Column" at bounding box center [294, 152] width 528 height 186
click at [388, 65] on div "Add Column" at bounding box center [294, 152] width 528 height 186
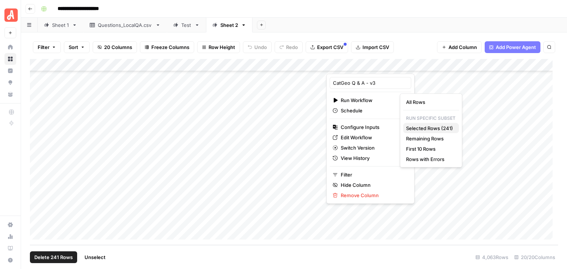
click at [435, 127] on span "Selected Rows (241)" at bounding box center [429, 128] width 47 height 7
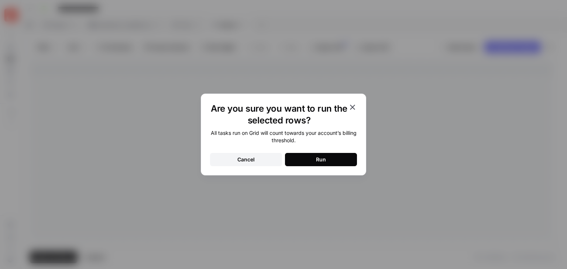
click at [351, 161] on button "Run" at bounding box center [321, 159] width 72 height 13
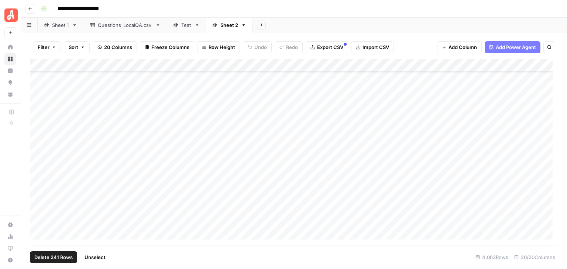
click at [96, 260] on span "Unselect" at bounding box center [94, 257] width 21 height 7
